Goal: Information Seeking & Learning: Compare options

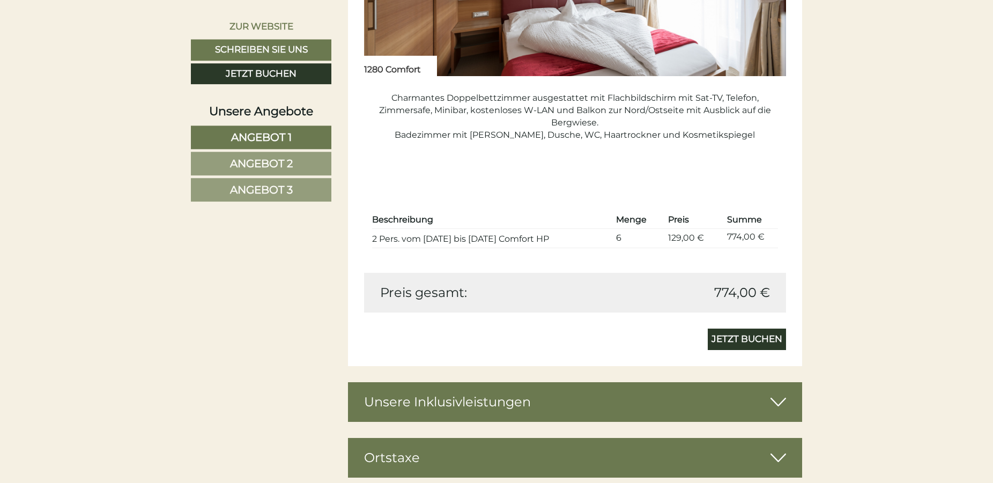
scroll to position [2189, 0]
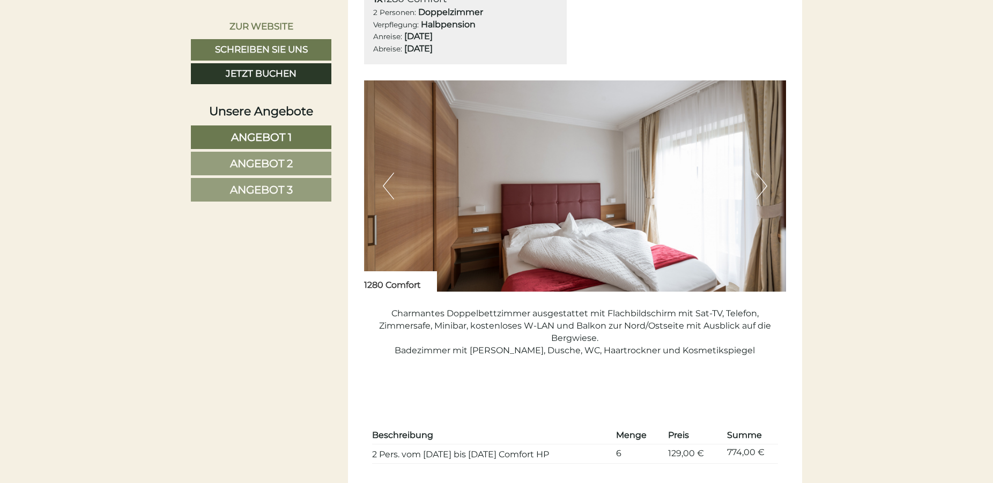
click at [764, 191] on button "Next" at bounding box center [761, 186] width 11 height 27
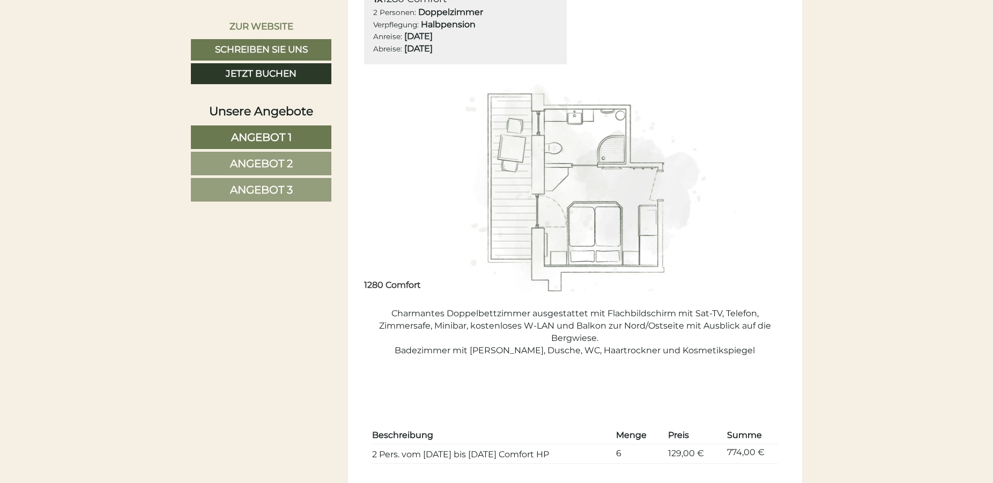
click at [380, 194] on img at bounding box center [575, 185] width 423 height 211
click at [746, 196] on img at bounding box center [575, 185] width 423 height 211
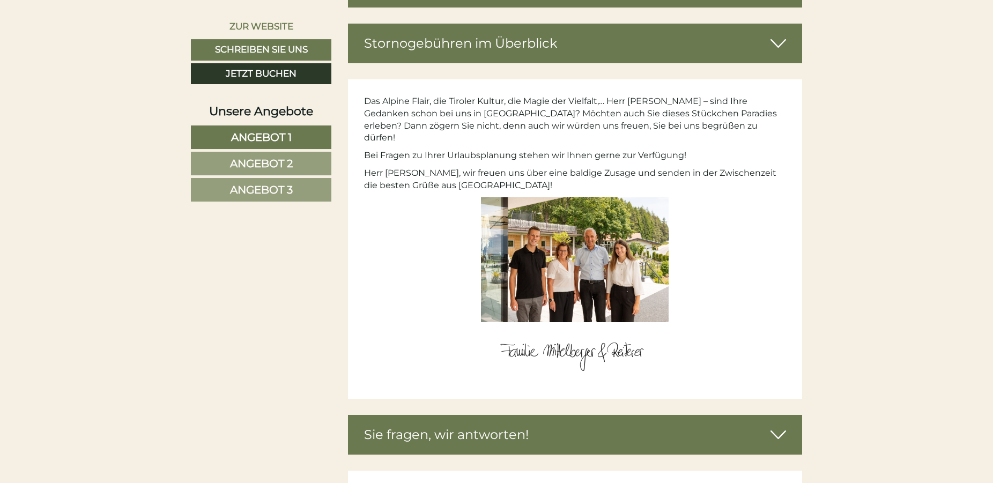
scroll to position [3940, 0]
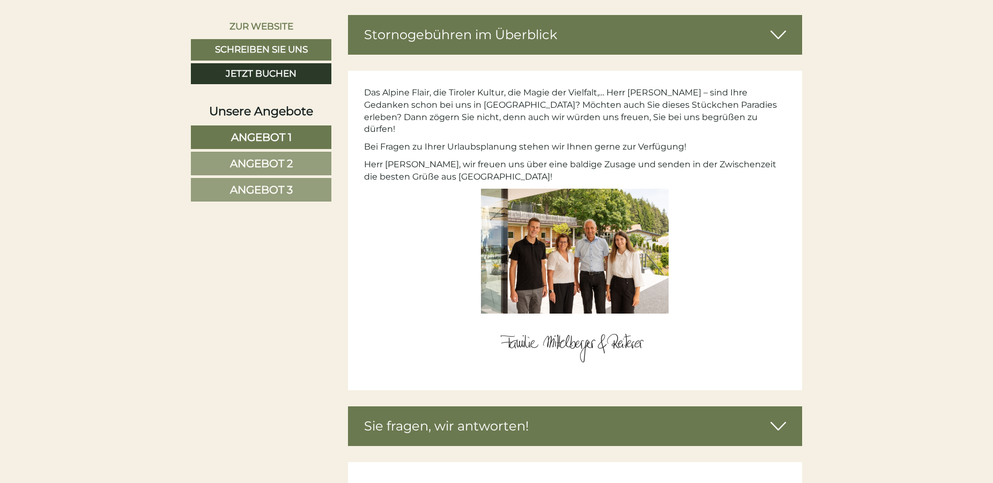
click at [611, 225] on img at bounding box center [575, 251] width 188 height 125
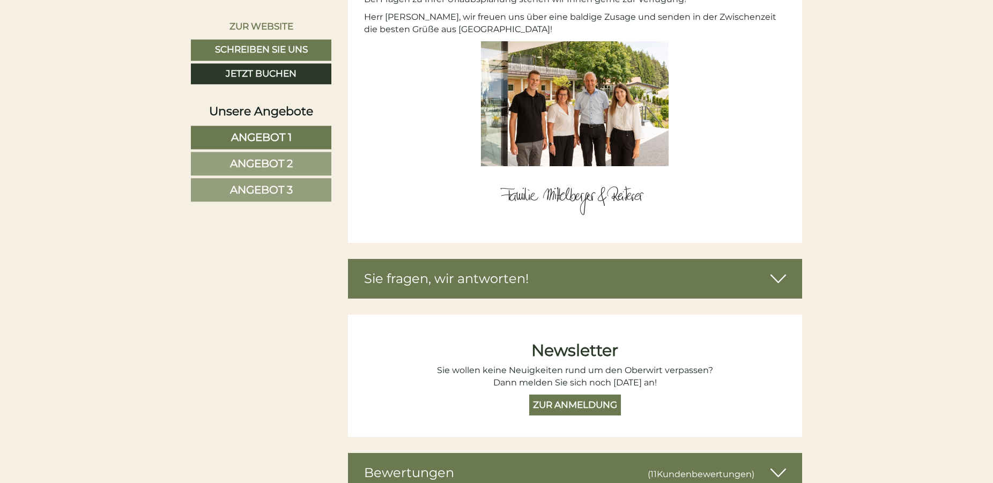
scroll to position [4213, 0]
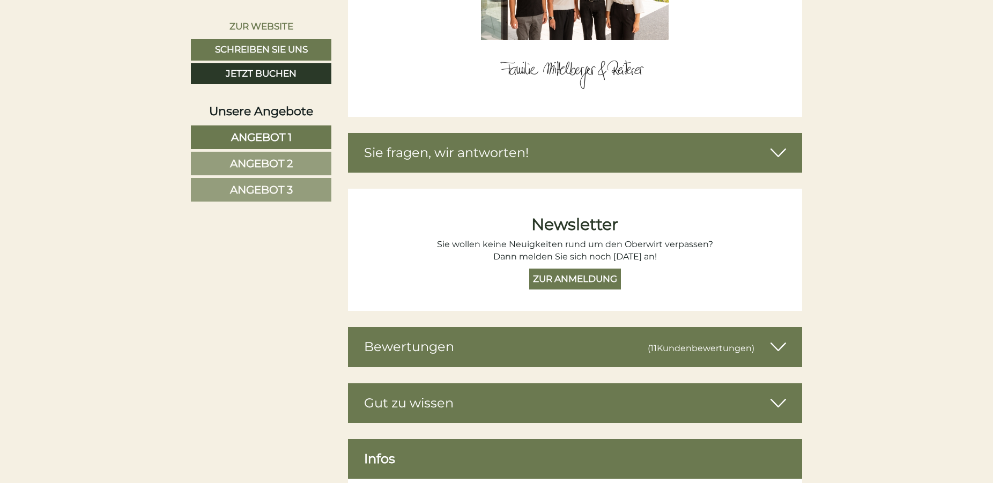
click at [282, 168] on span "Angebot 2" at bounding box center [261, 163] width 63 height 13
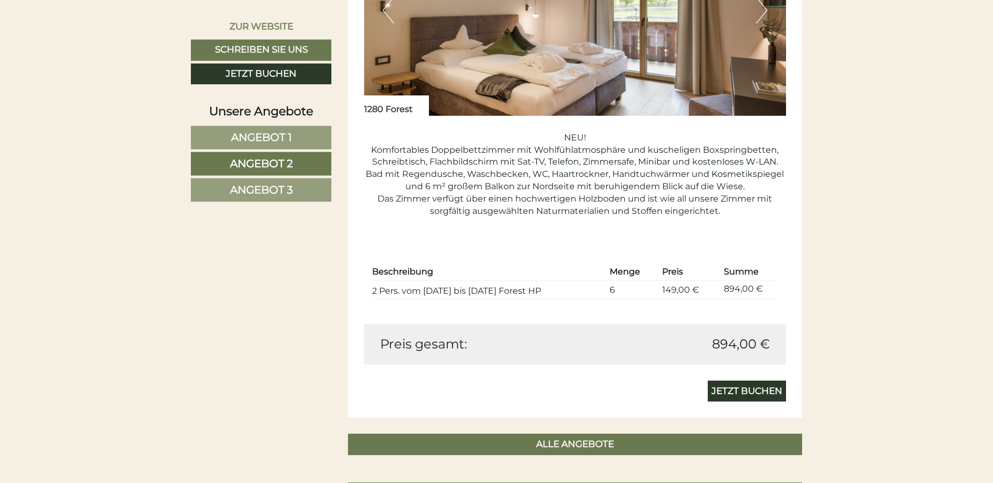
scroll to position [952, 0]
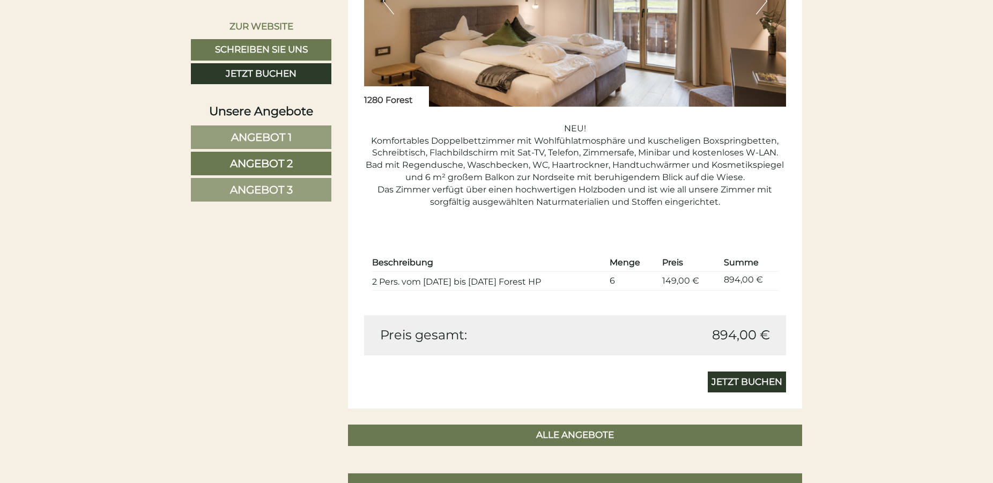
click at [238, 184] on span "Angebot 3" at bounding box center [261, 189] width 63 height 13
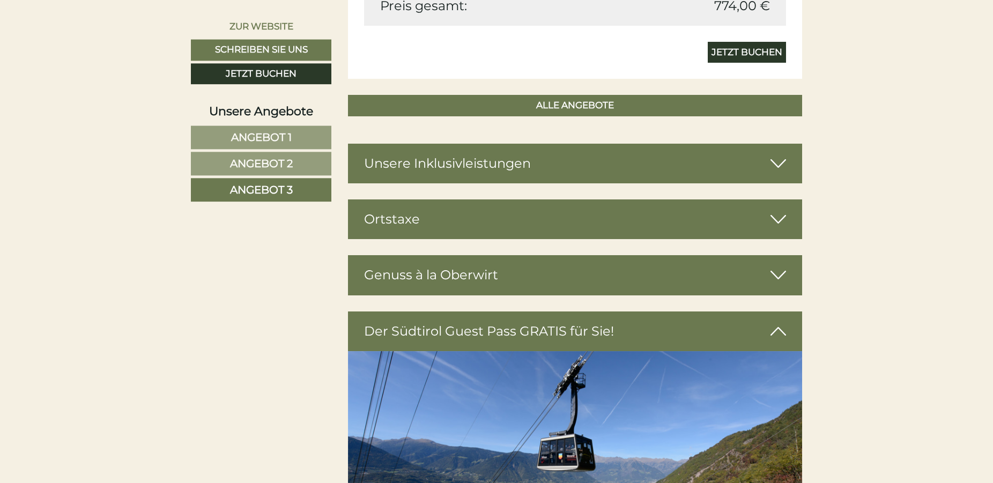
scroll to position [1280, 0]
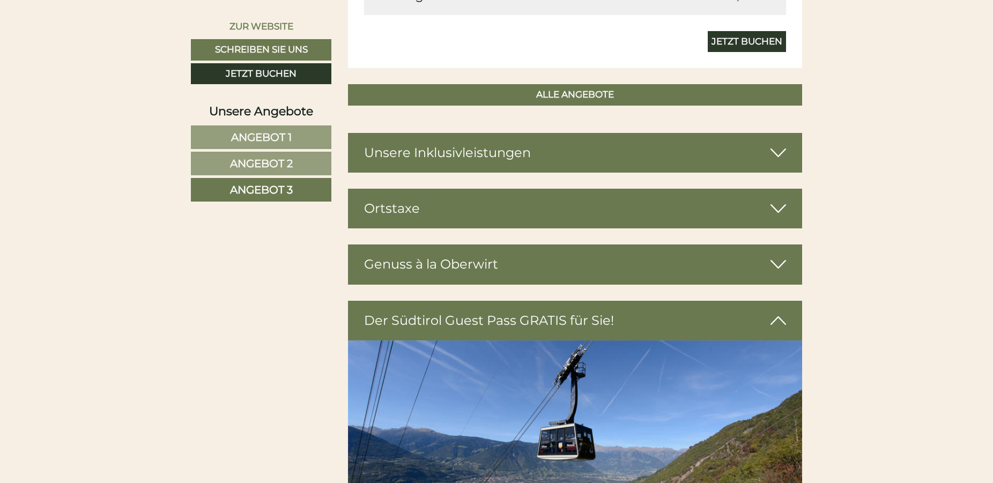
click at [787, 153] on div "Unsere Inklusivleistungen" at bounding box center [575, 153] width 455 height 40
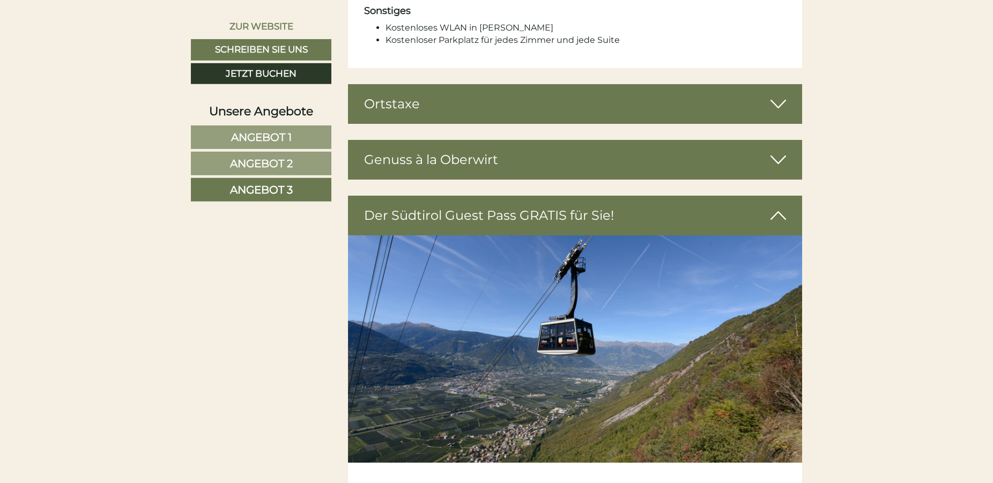
scroll to position [2265, 0]
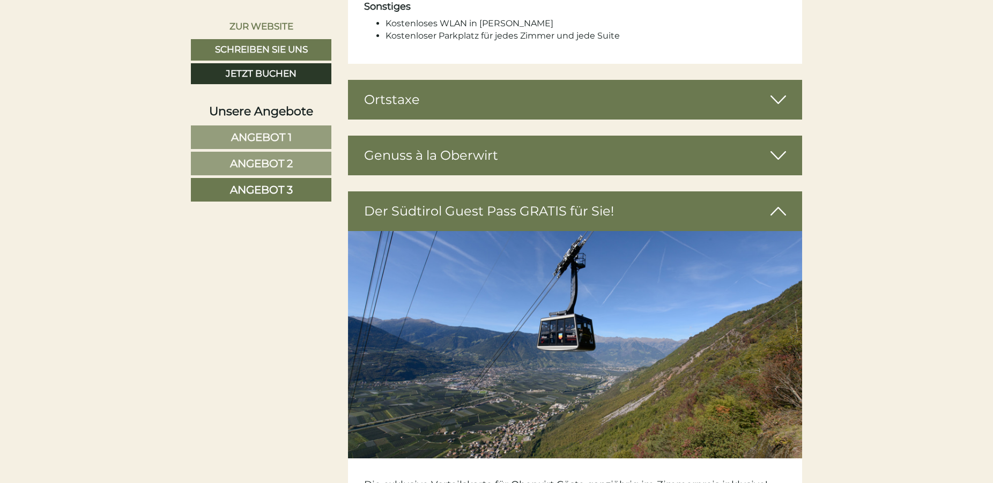
click at [791, 138] on div "Genuss à la Oberwirt" at bounding box center [575, 156] width 455 height 40
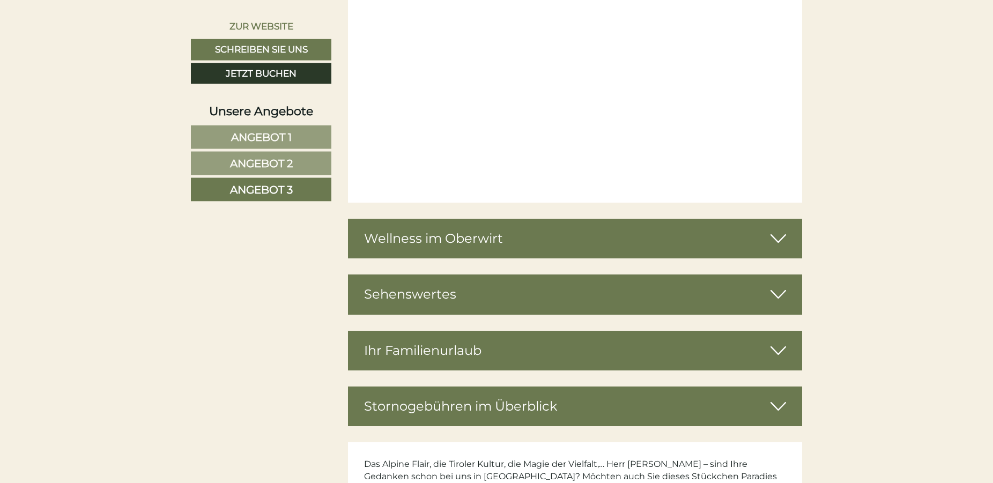
scroll to position [3524, 0]
click at [788, 236] on div "Wellness im Oberwirt" at bounding box center [575, 238] width 455 height 40
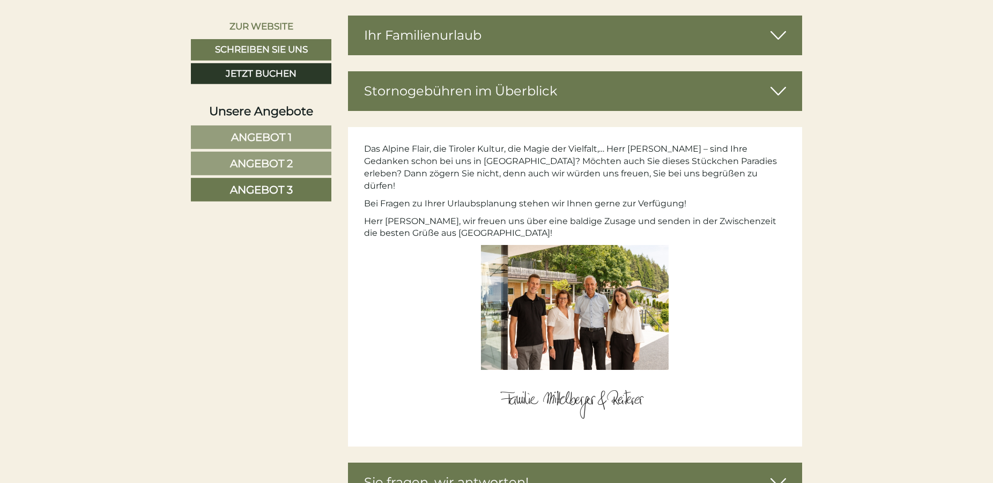
scroll to position [4345, 0]
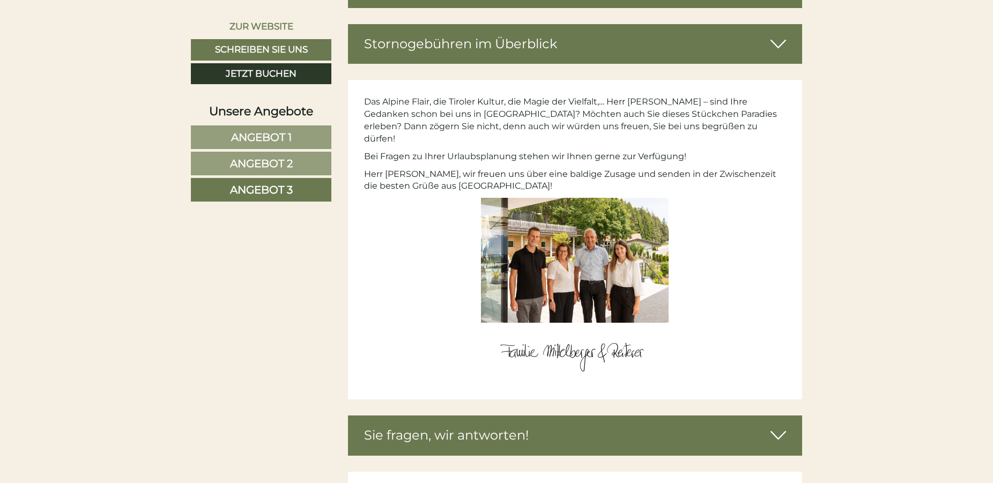
click at [573, 238] on img at bounding box center [575, 260] width 188 height 125
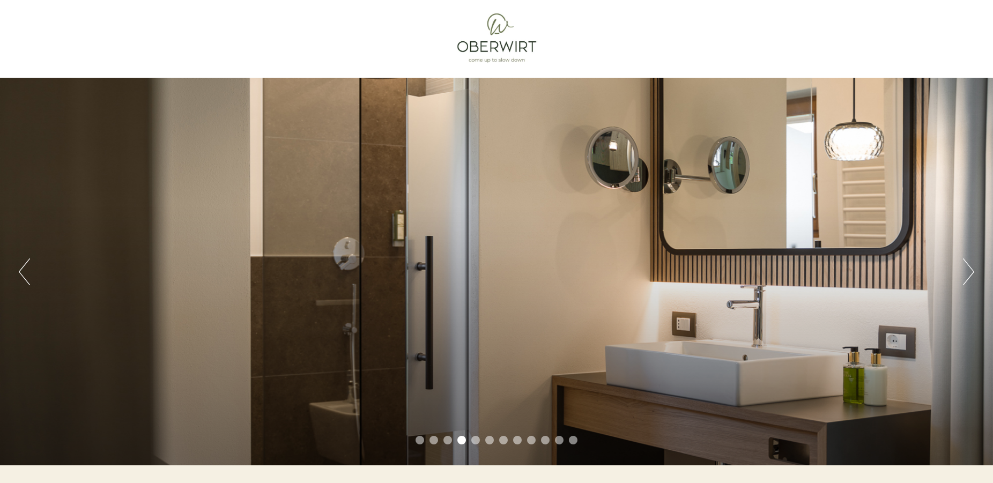
scroll to position [0, 0]
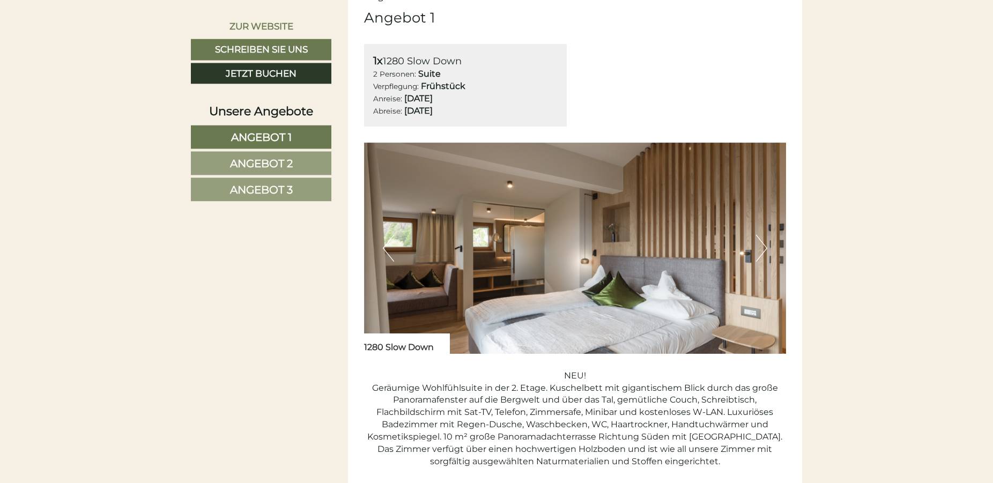
scroll to position [711, 0]
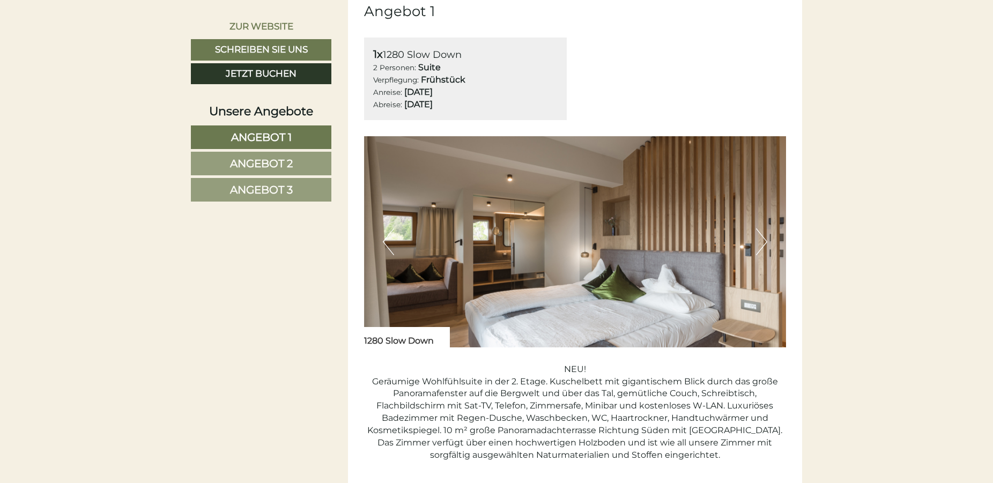
click at [767, 243] on button "Next" at bounding box center [761, 242] width 11 height 27
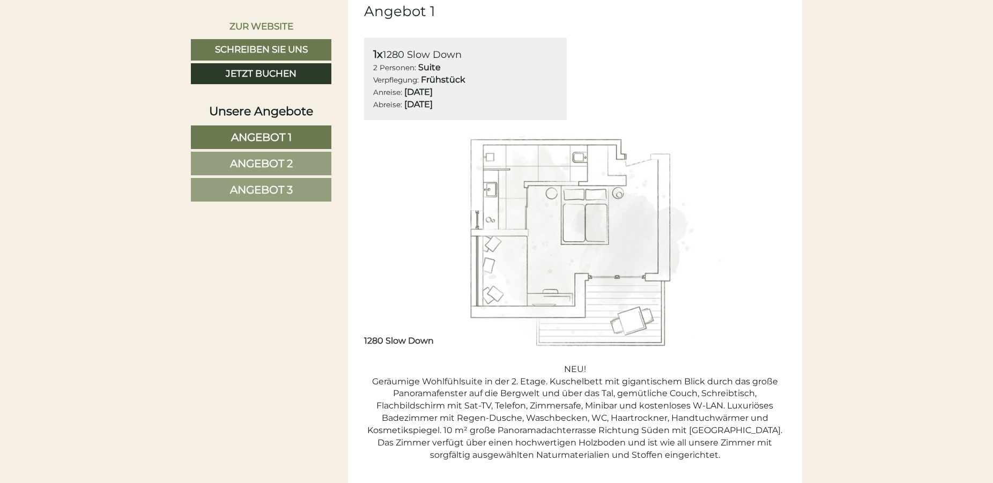
click at [767, 243] on button "Next" at bounding box center [761, 242] width 11 height 27
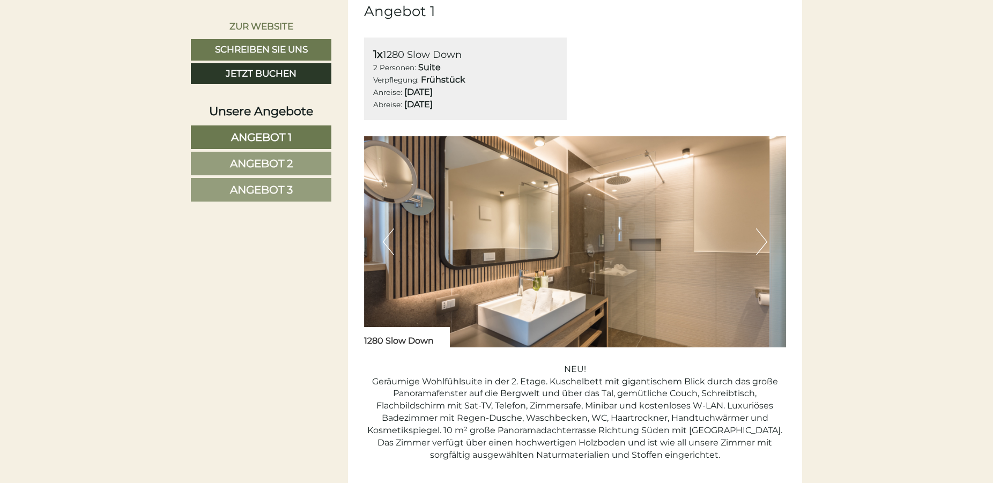
click at [767, 243] on button "Next" at bounding box center [761, 242] width 11 height 27
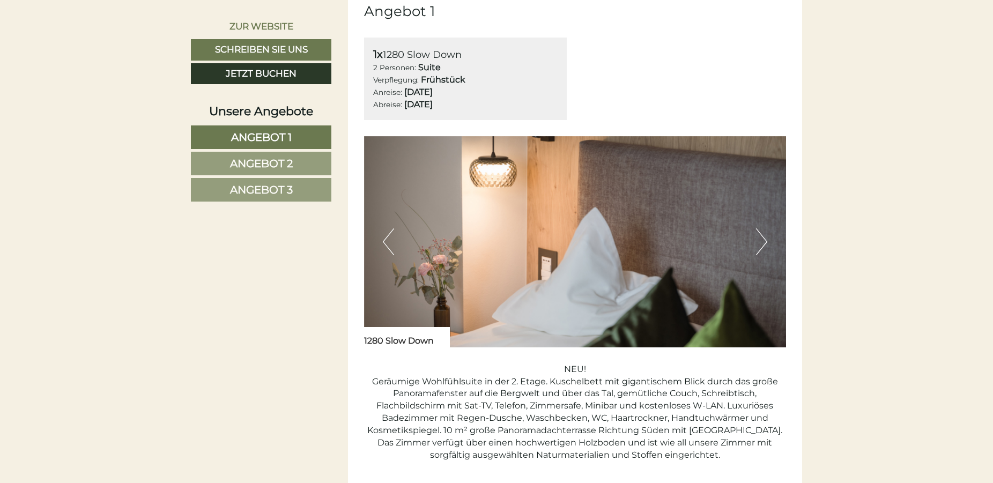
click at [767, 243] on button "Next" at bounding box center [761, 242] width 11 height 27
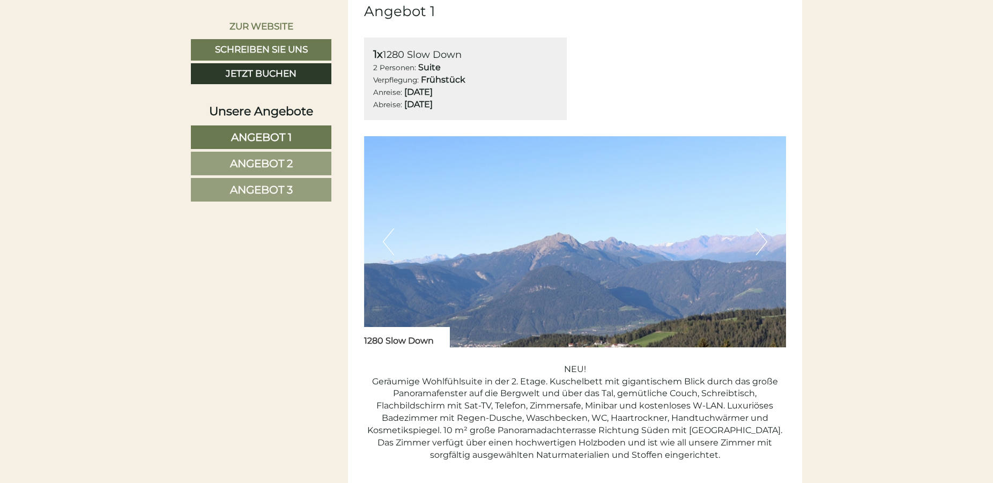
click at [767, 243] on button "Next" at bounding box center [761, 242] width 11 height 27
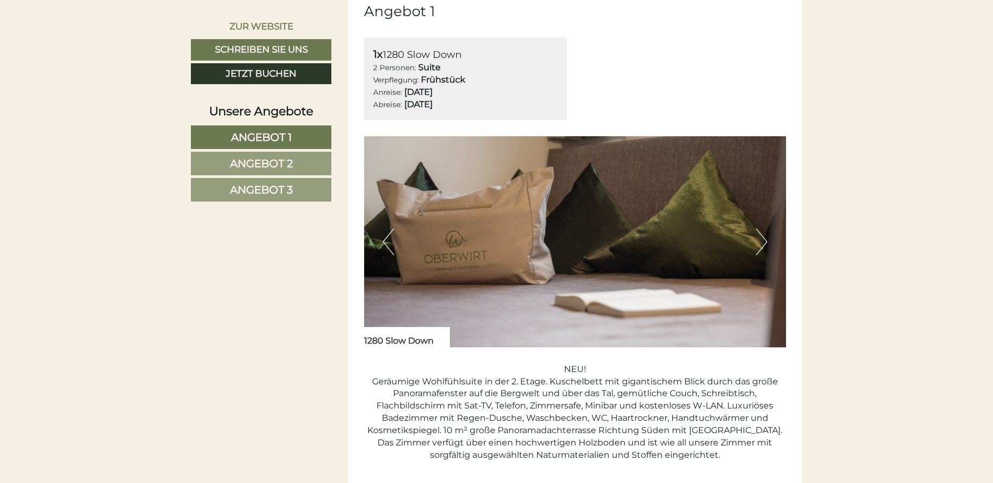
click at [767, 243] on button "Next" at bounding box center [761, 242] width 11 height 27
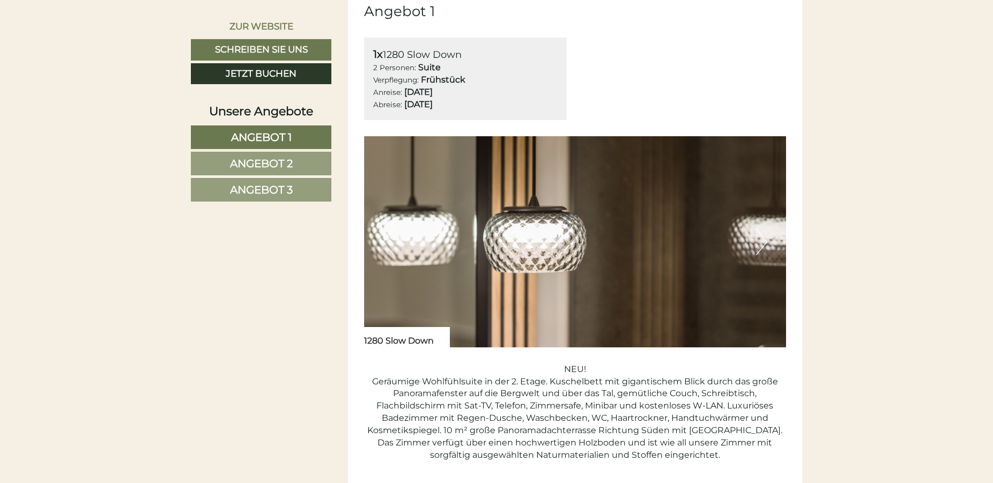
click at [767, 243] on button "Next" at bounding box center [761, 242] width 11 height 27
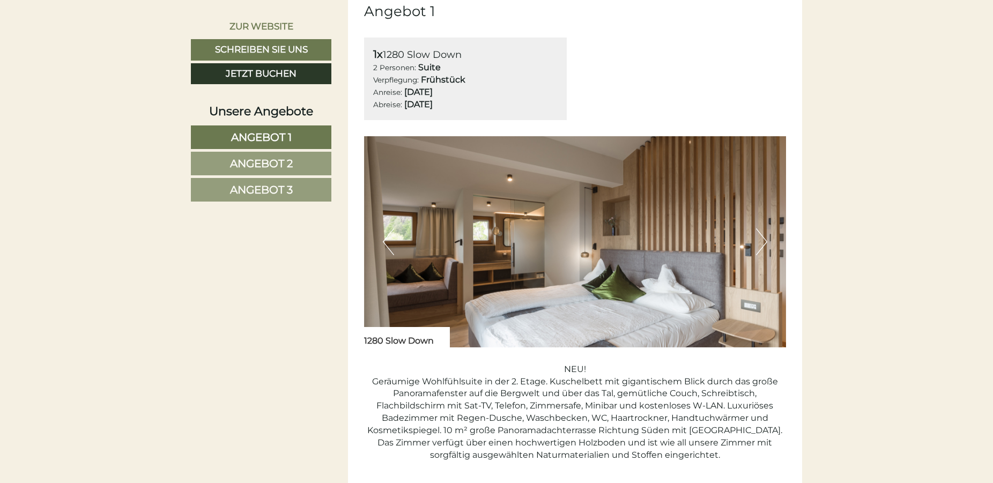
click at [767, 243] on button "Next" at bounding box center [761, 242] width 11 height 27
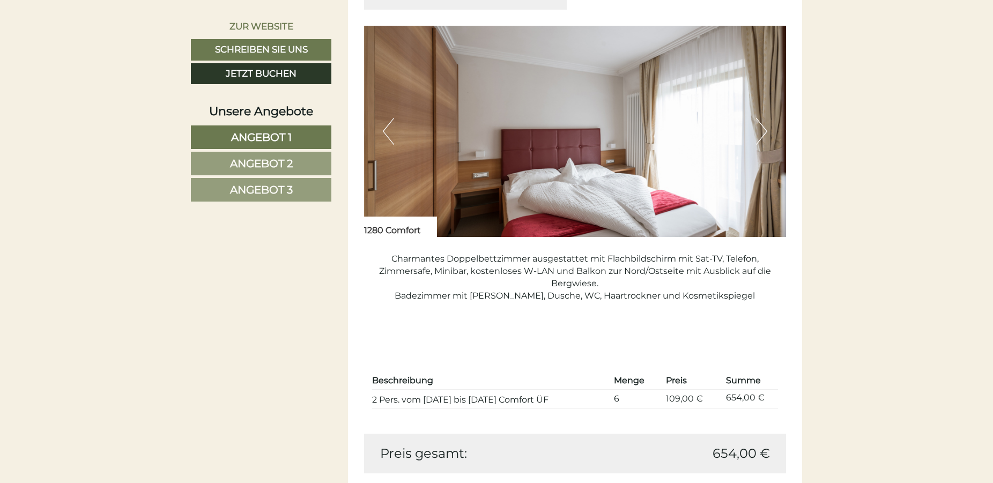
scroll to position [2353, 0]
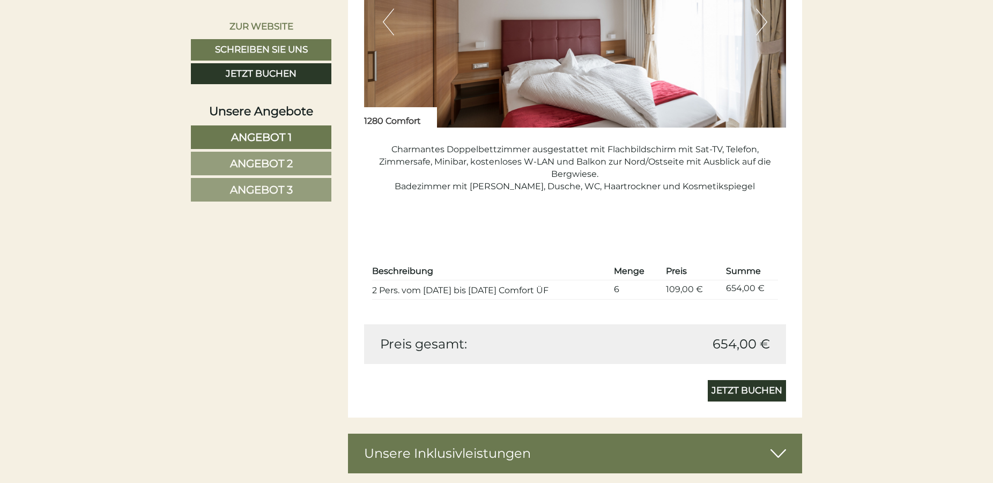
click at [263, 165] on span "Angebot 2" at bounding box center [261, 163] width 63 height 13
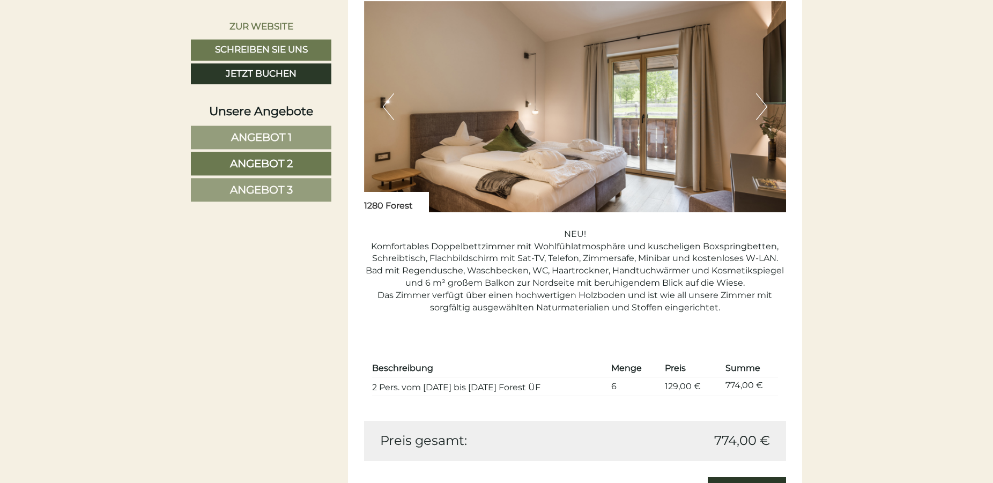
scroll to position [843, 0]
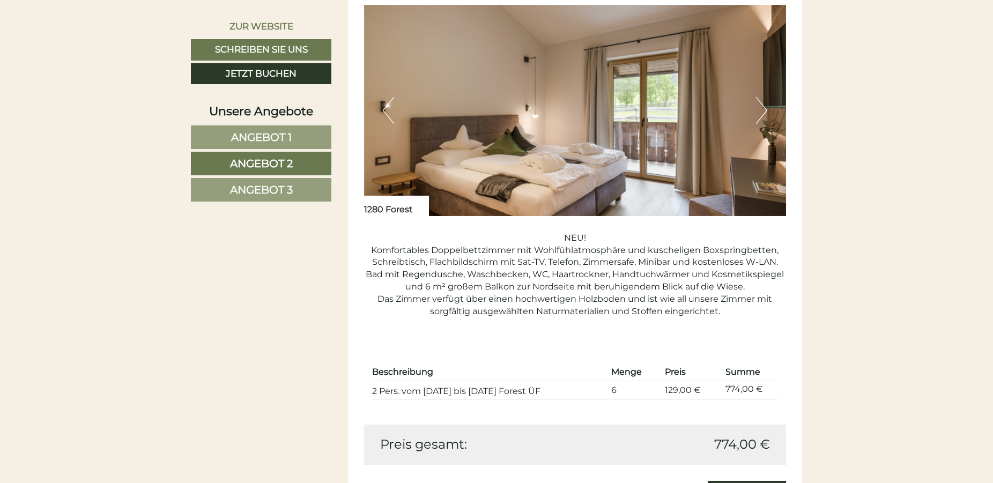
click at [249, 136] on span "Angebot 1" at bounding box center [261, 137] width 61 height 13
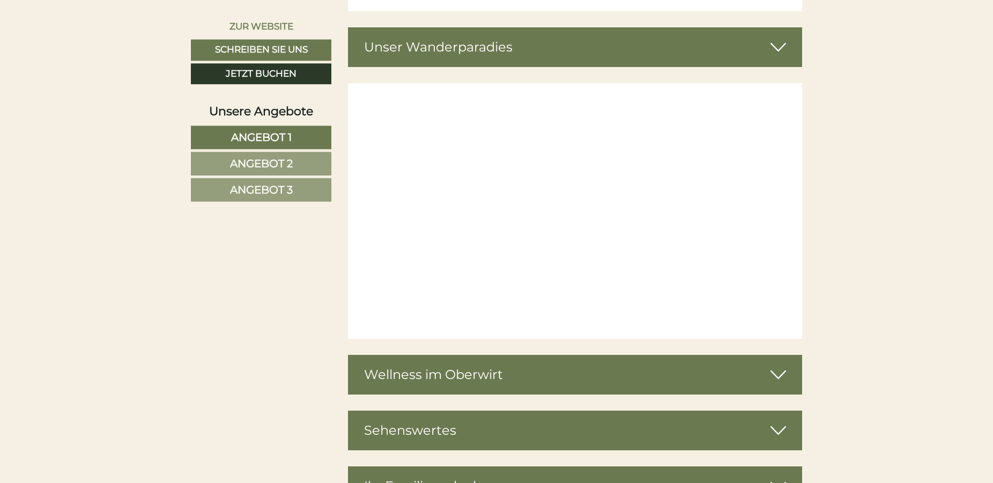
scroll to position [2101, 0]
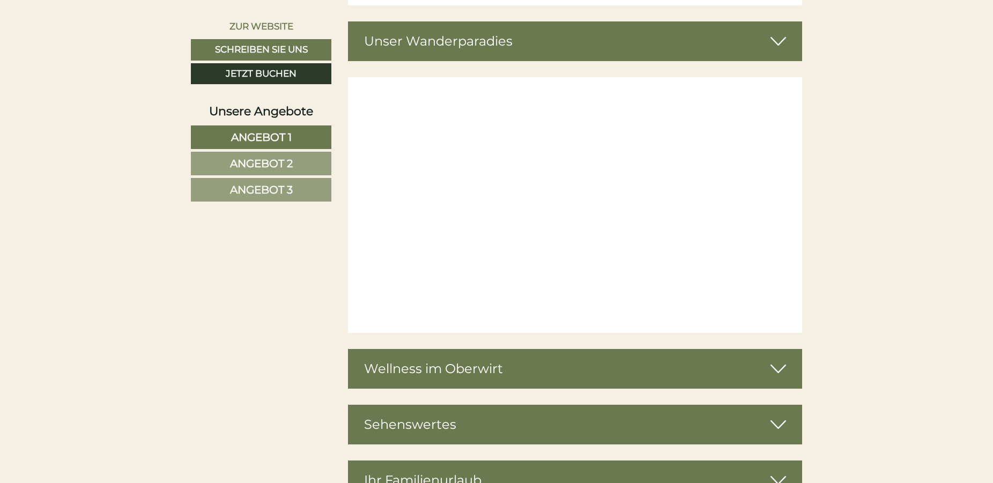
click at [282, 164] on span "Angebot 2" at bounding box center [261, 163] width 63 height 13
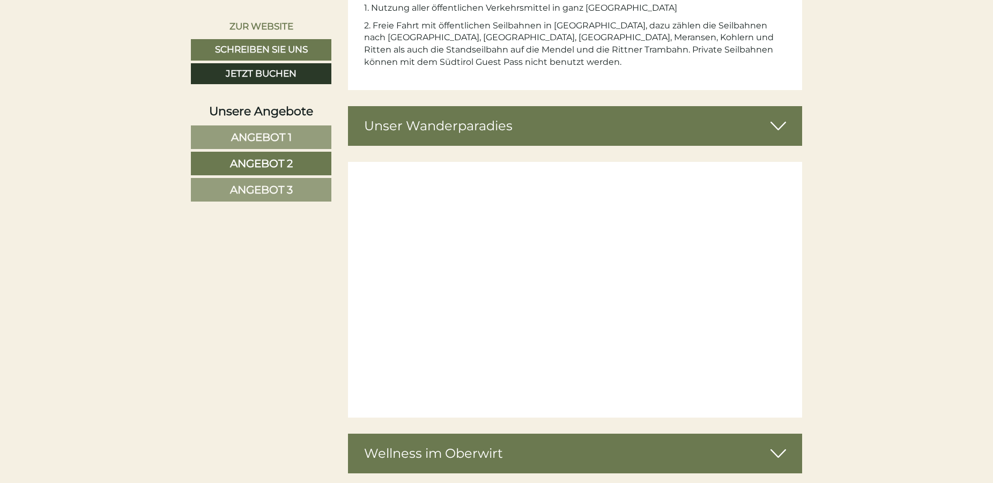
scroll to position [2265, 0]
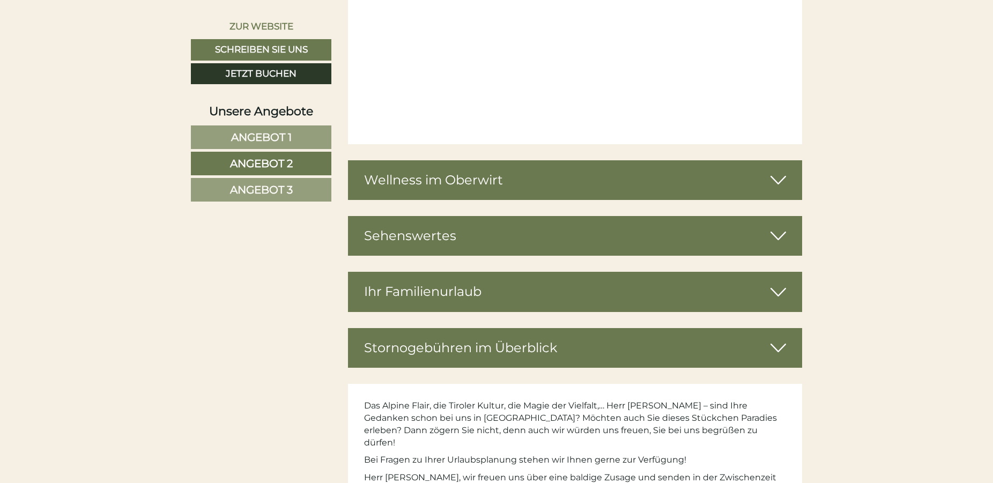
click at [272, 185] on span "Angebot 3" at bounding box center [261, 189] width 63 height 13
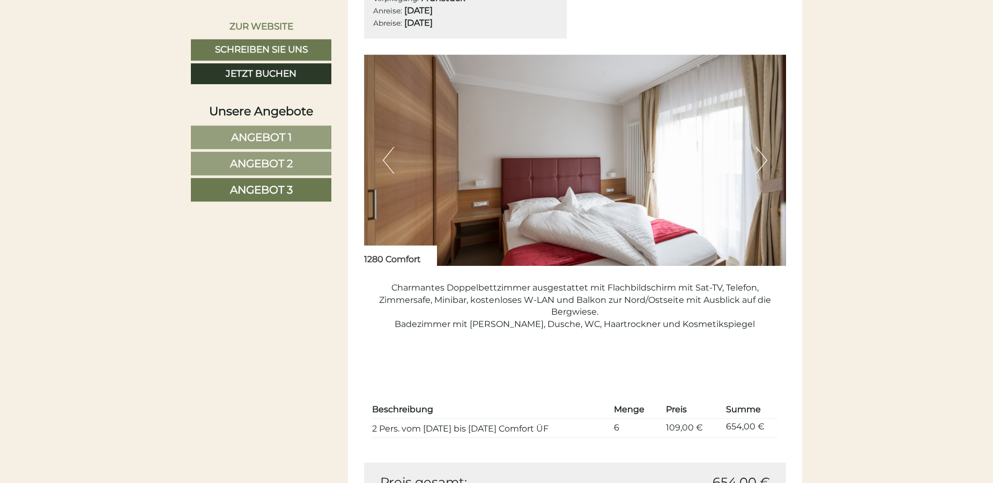
scroll to position [787, 0]
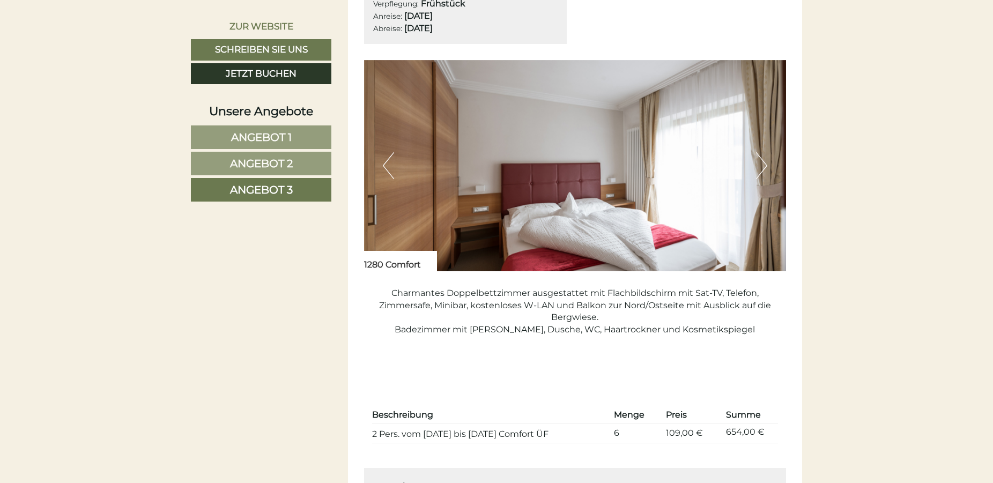
click at [772, 165] on img at bounding box center [575, 165] width 423 height 211
click at [764, 164] on button "Next" at bounding box center [761, 165] width 11 height 27
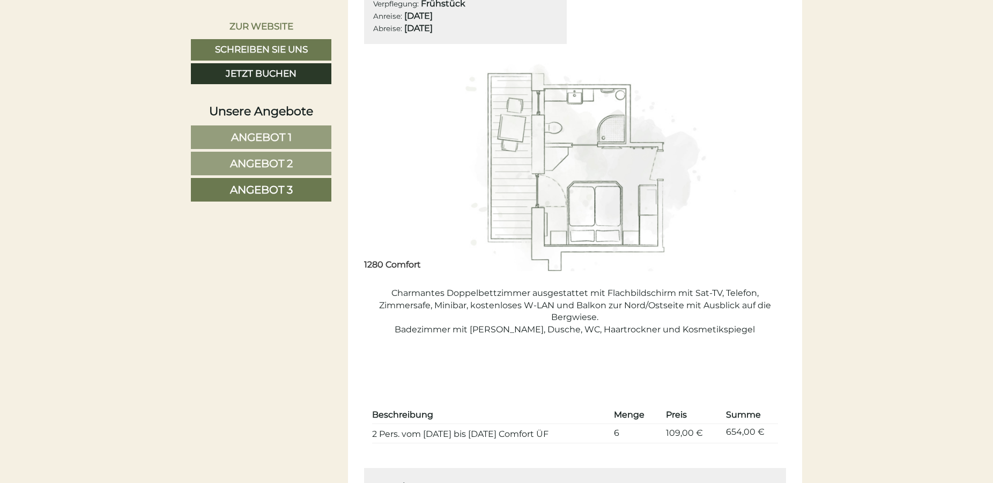
click at [762, 163] on button "Next" at bounding box center [761, 165] width 11 height 27
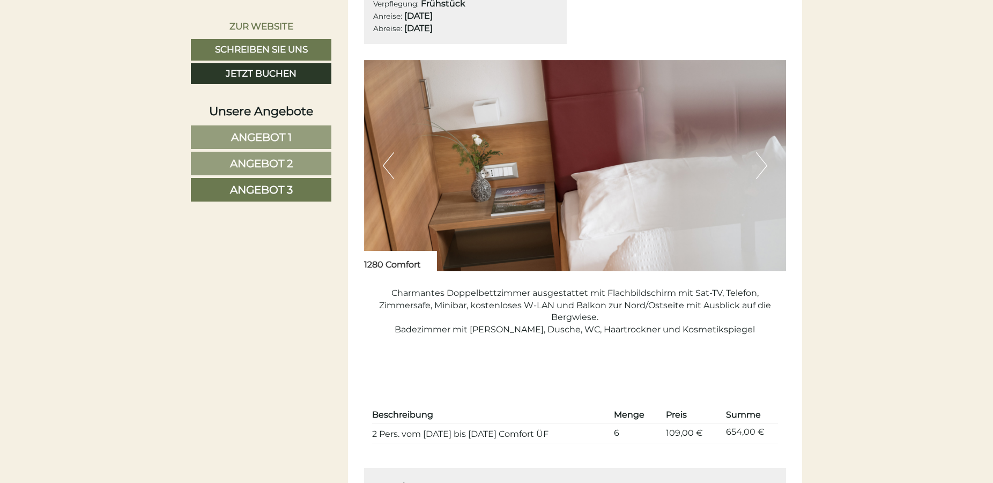
click at [761, 173] on button "Next" at bounding box center [761, 165] width 11 height 27
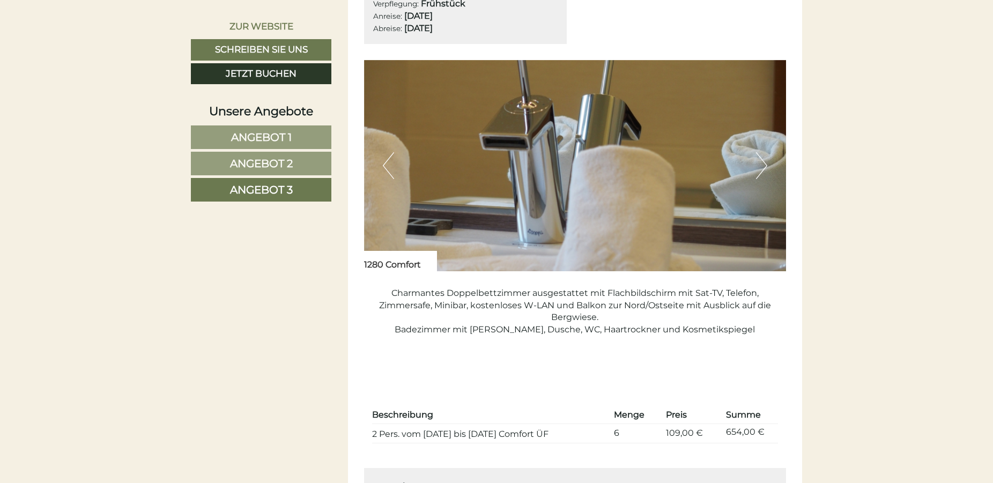
click at [761, 173] on button "Next" at bounding box center [761, 165] width 11 height 27
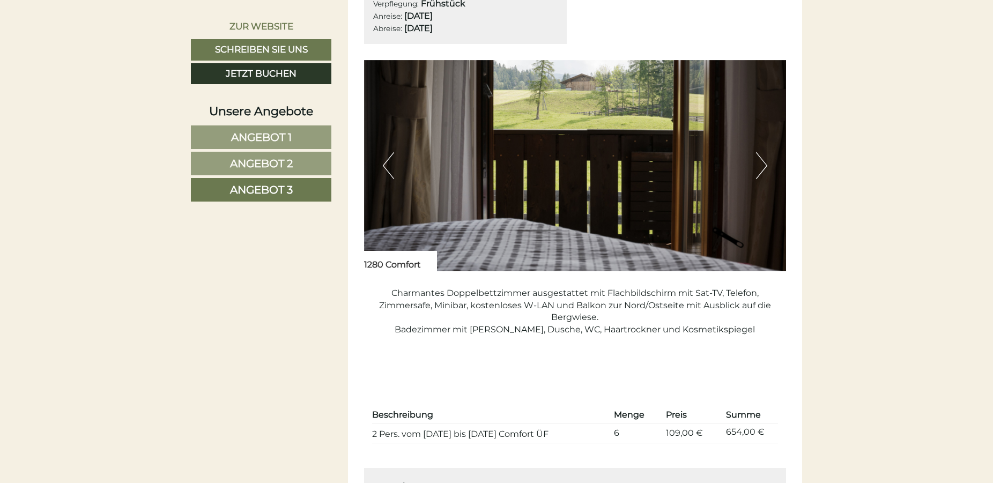
click at [761, 173] on button "Next" at bounding box center [761, 165] width 11 height 27
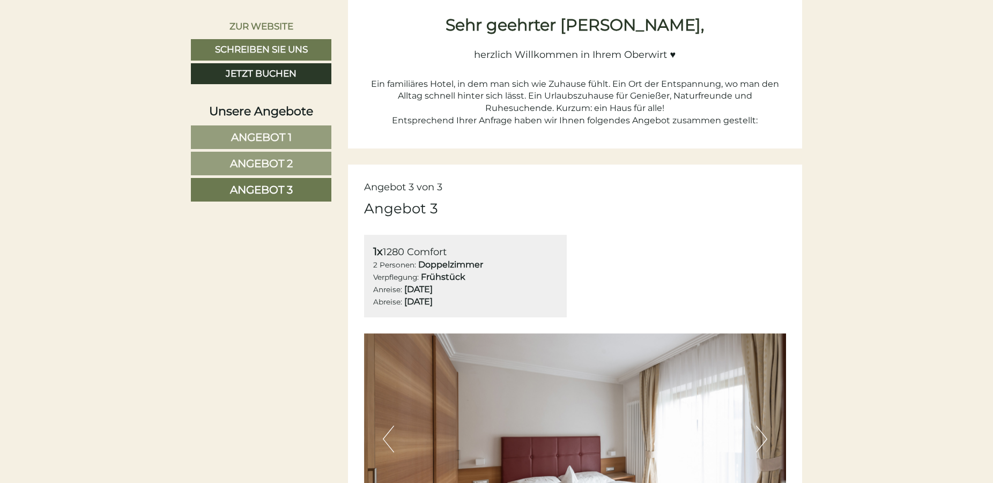
scroll to position [459, 0]
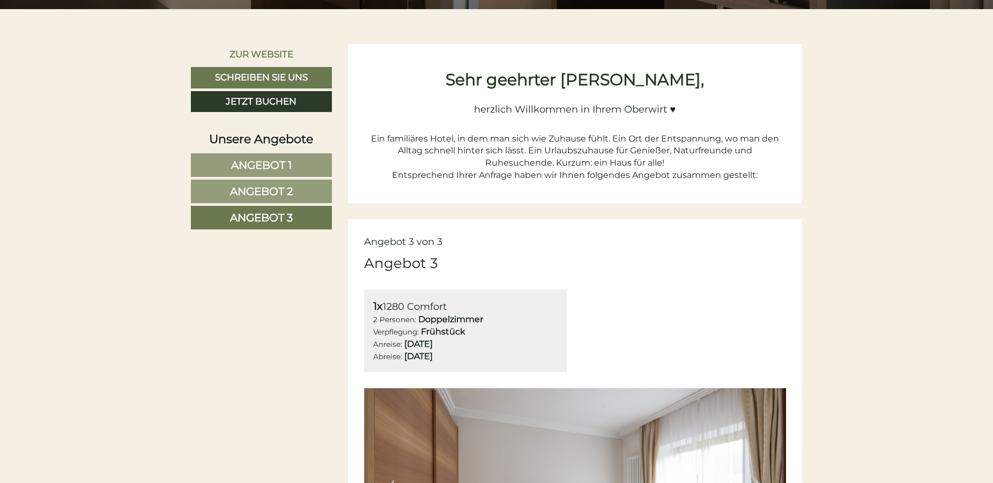
click at [269, 168] on span "Angebot 1" at bounding box center [261, 165] width 61 height 13
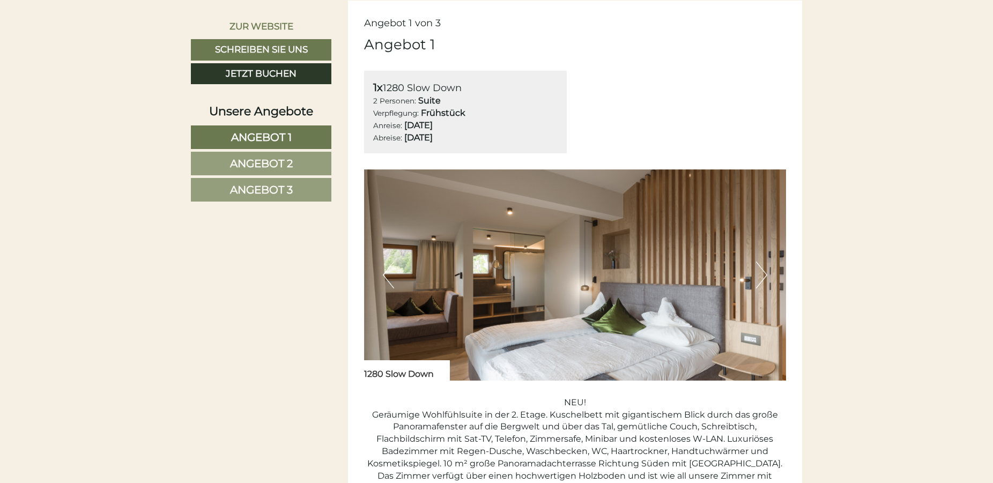
click at [272, 165] on span "Angebot 2" at bounding box center [261, 163] width 63 height 13
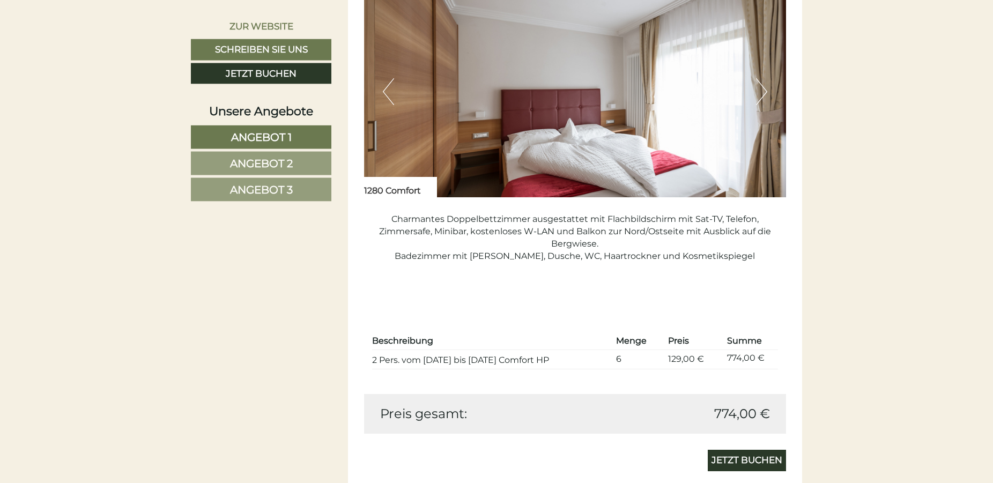
scroll to position [2298, 0]
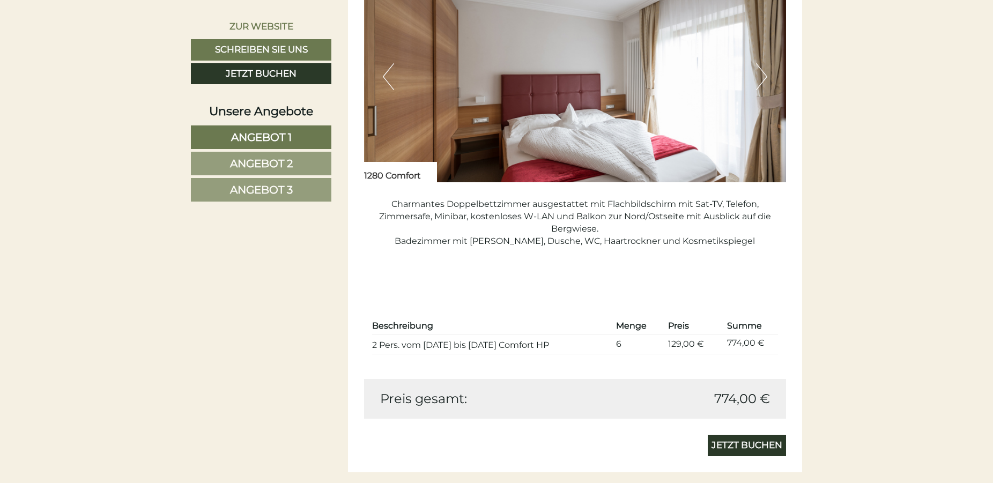
click at [275, 165] on span "Angebot 2" at bounding box center [261, 163] width 63 height 13
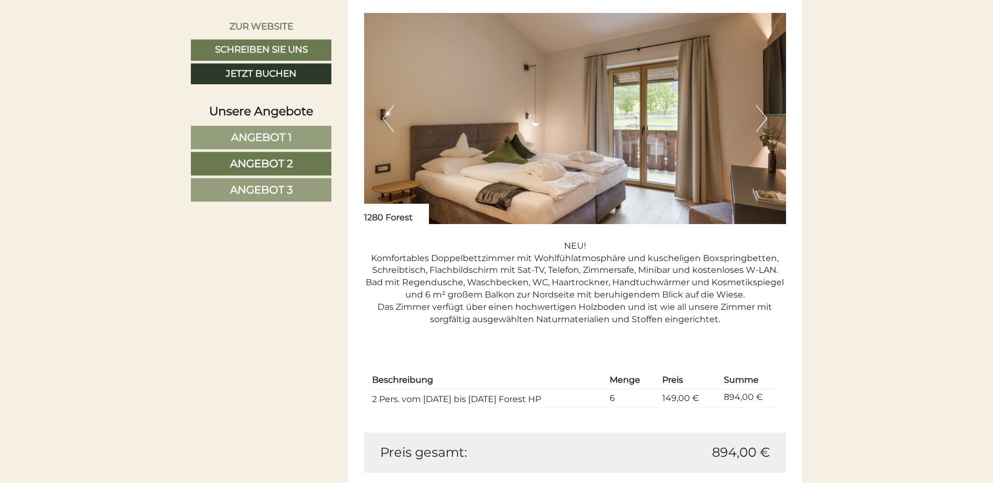
scroll to position [843, 0]
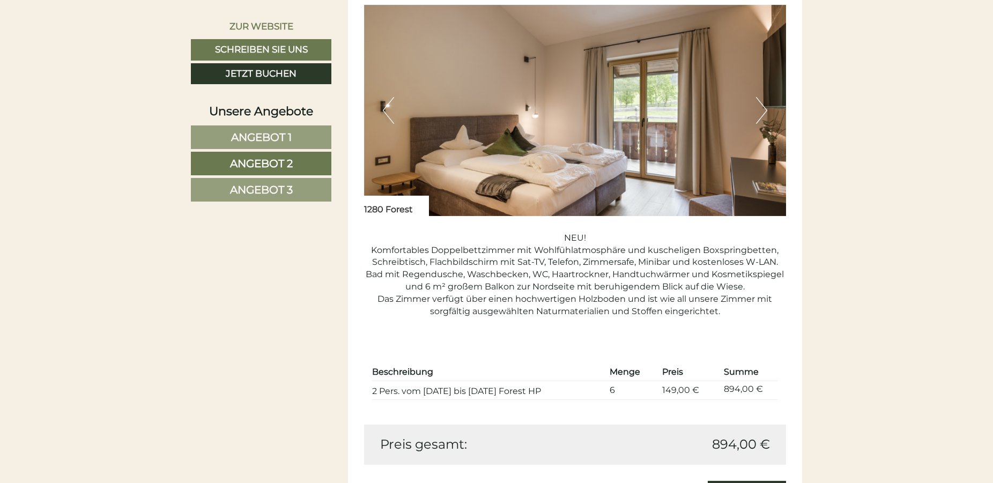
click at [282, 193] on span "Angebot 3" at bounding box center [261, 189] width 63 height 13
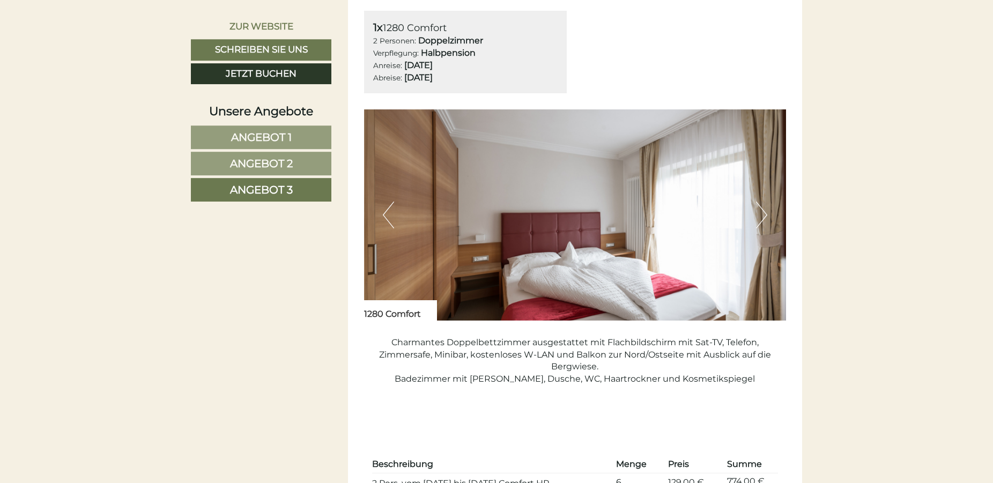
scroll to position [624, 0]
